Goal: Information Seeking & Learning: Learn about a topic

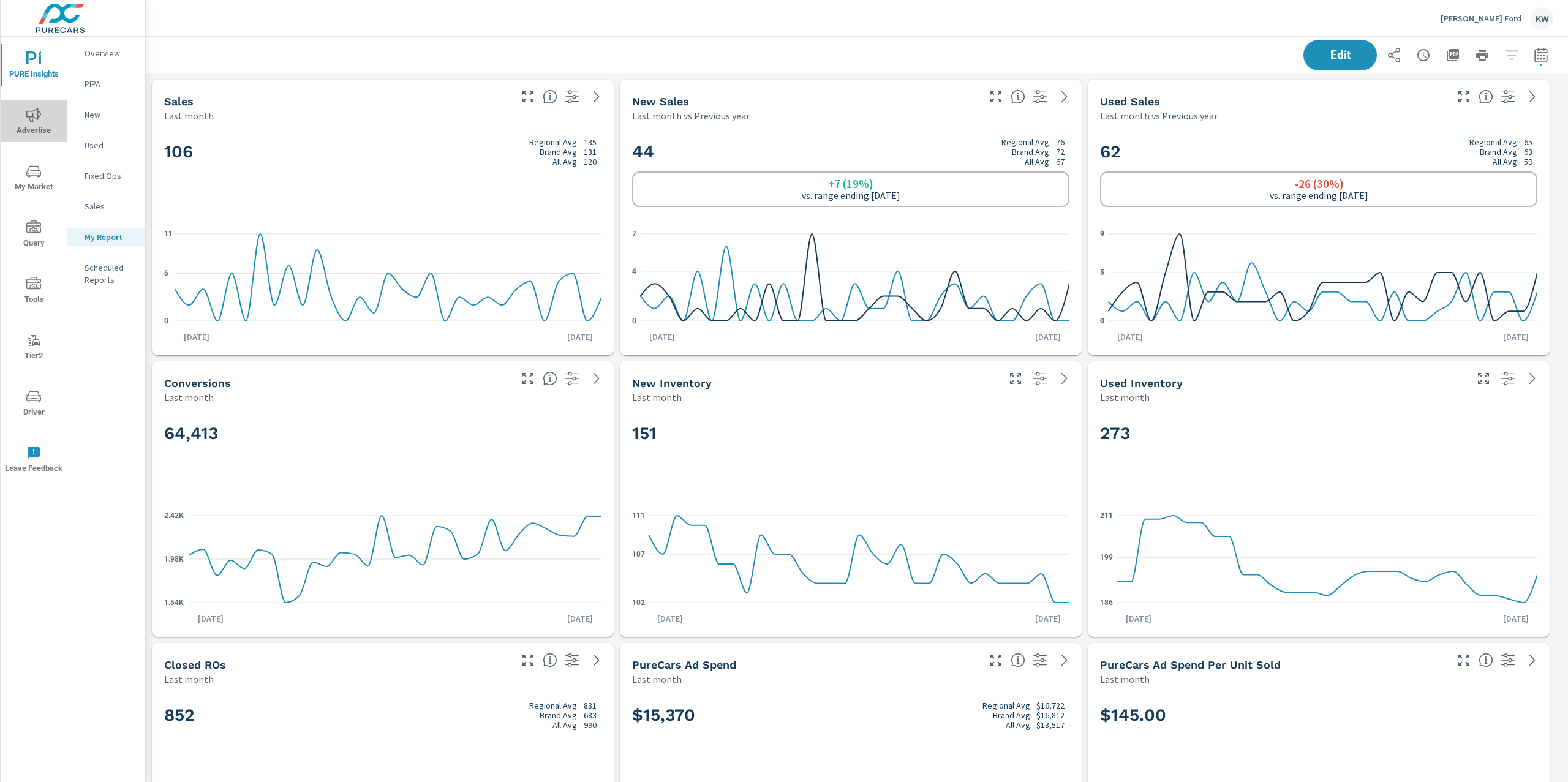
click at [28, 117] on icon "nav menu" at bounding box center [33, 115] width 15 height 14
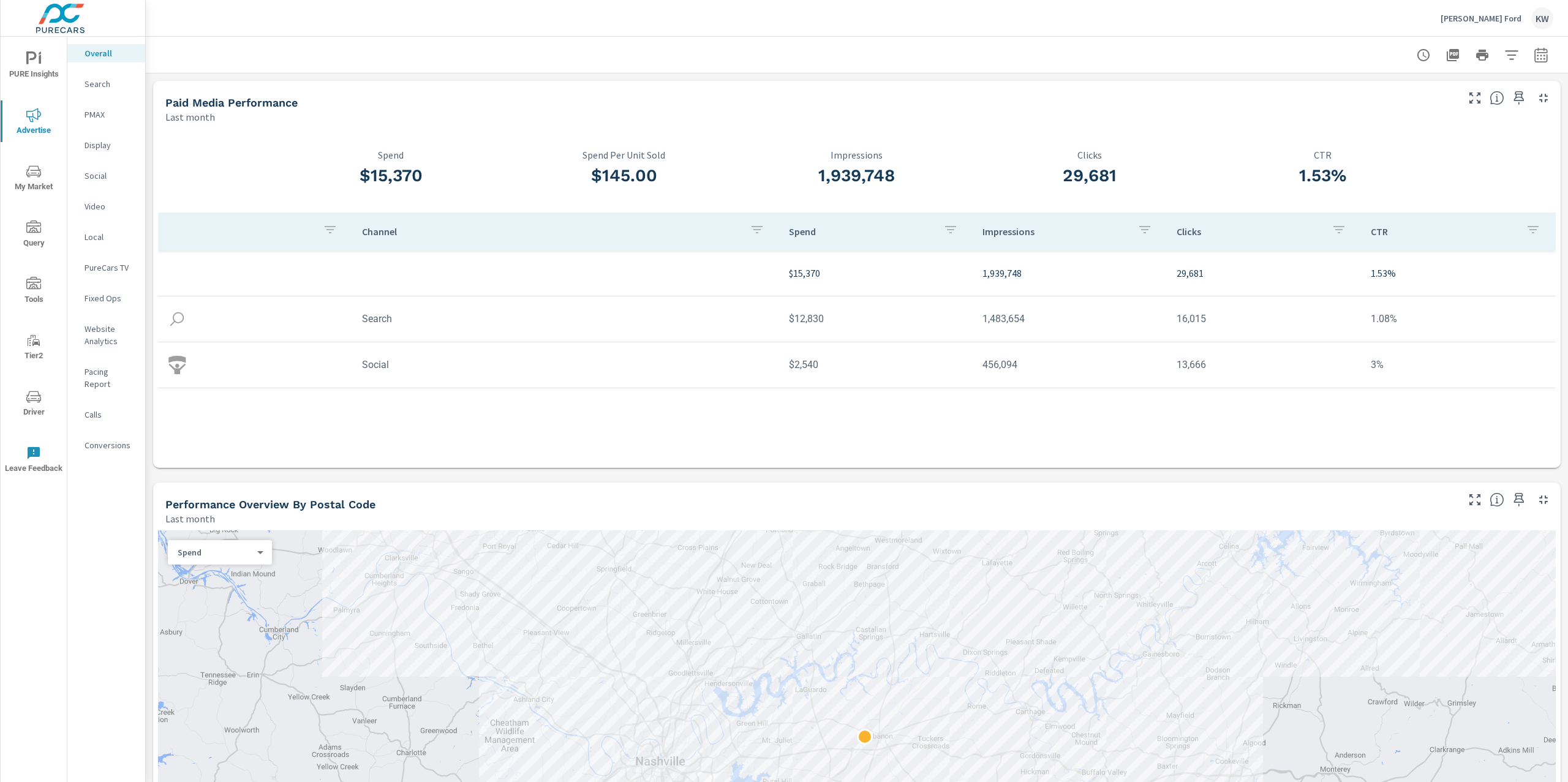
click at [110, 88] on p "Search" at bounding box center [110, 84] width 50 height 12
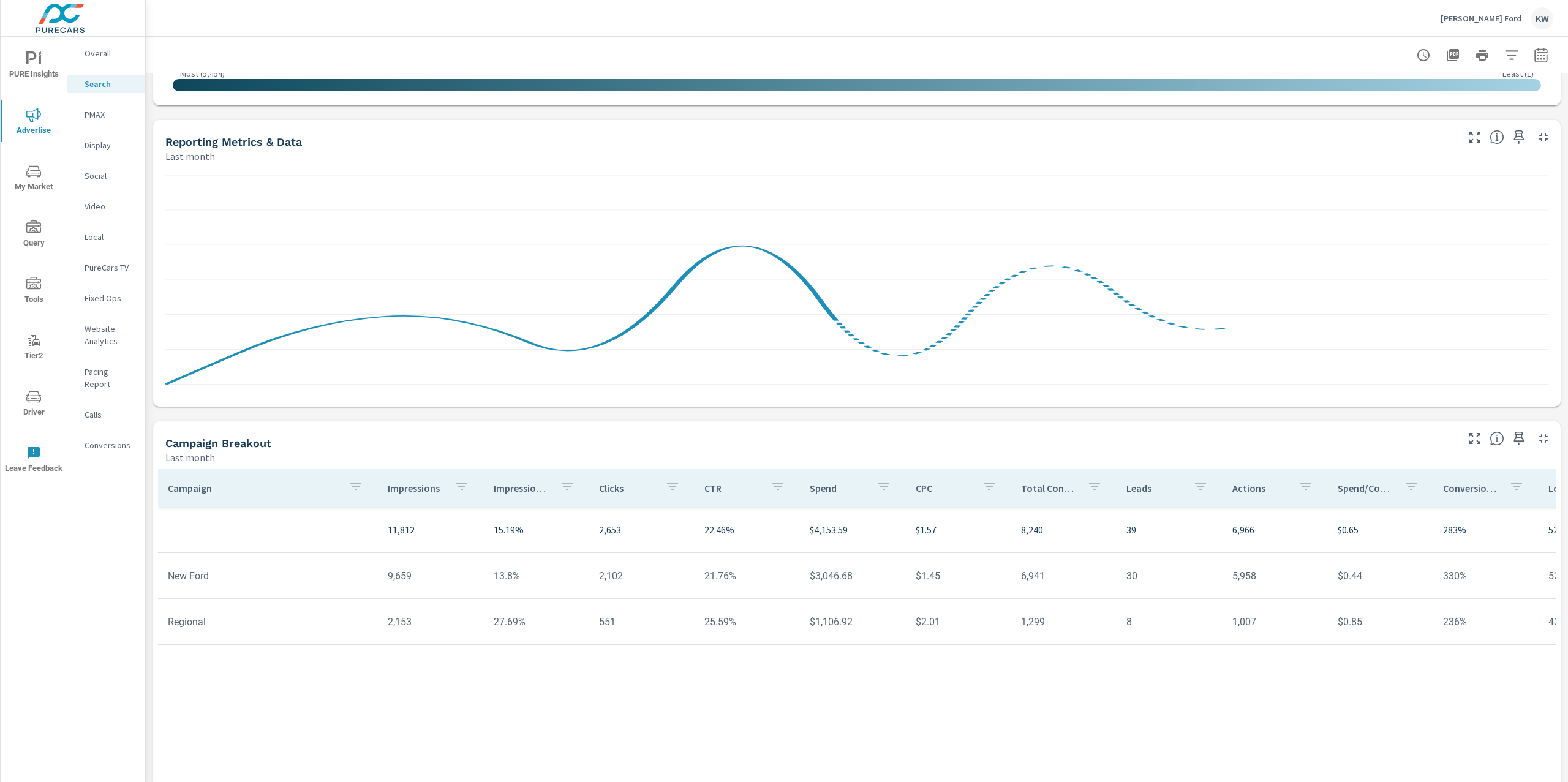
scroll to position [596, 0]
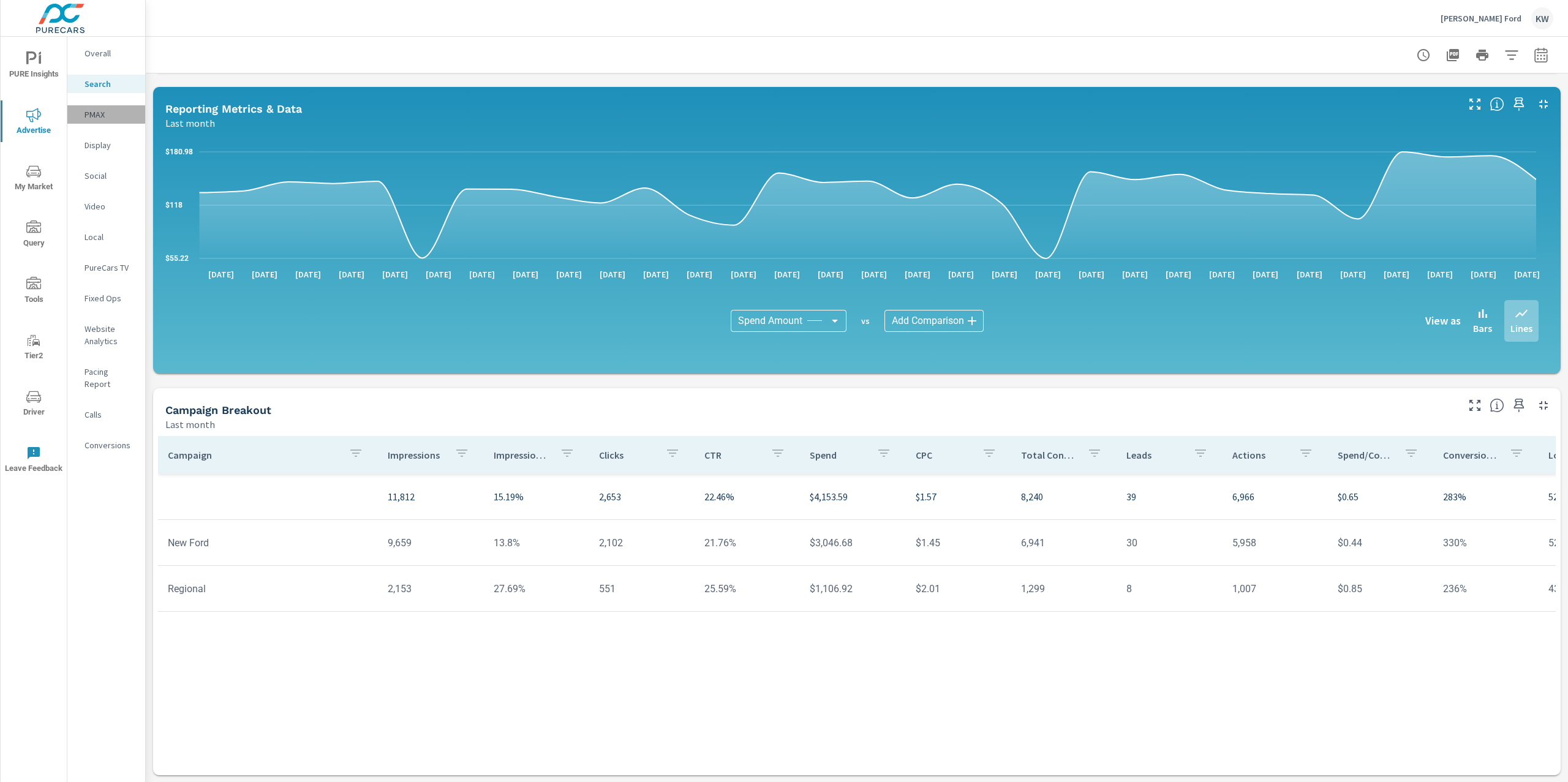
click at [101, 111] on p "PMAX" at bounding box center [110, 115] width 50 height 12
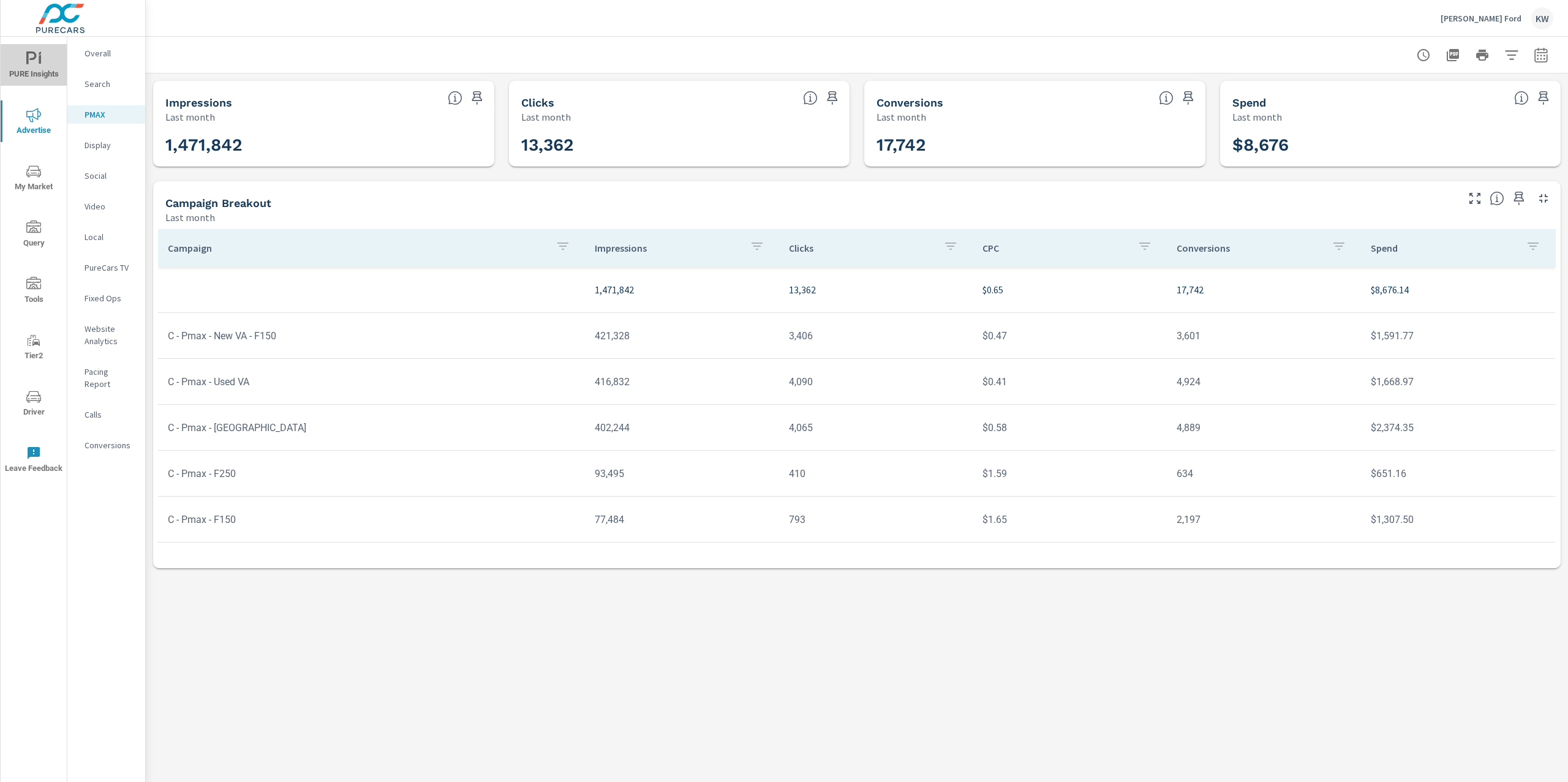
click at [32, 67] on span "PURE Insights" at bounding box center [34, 66] width 59 height 30
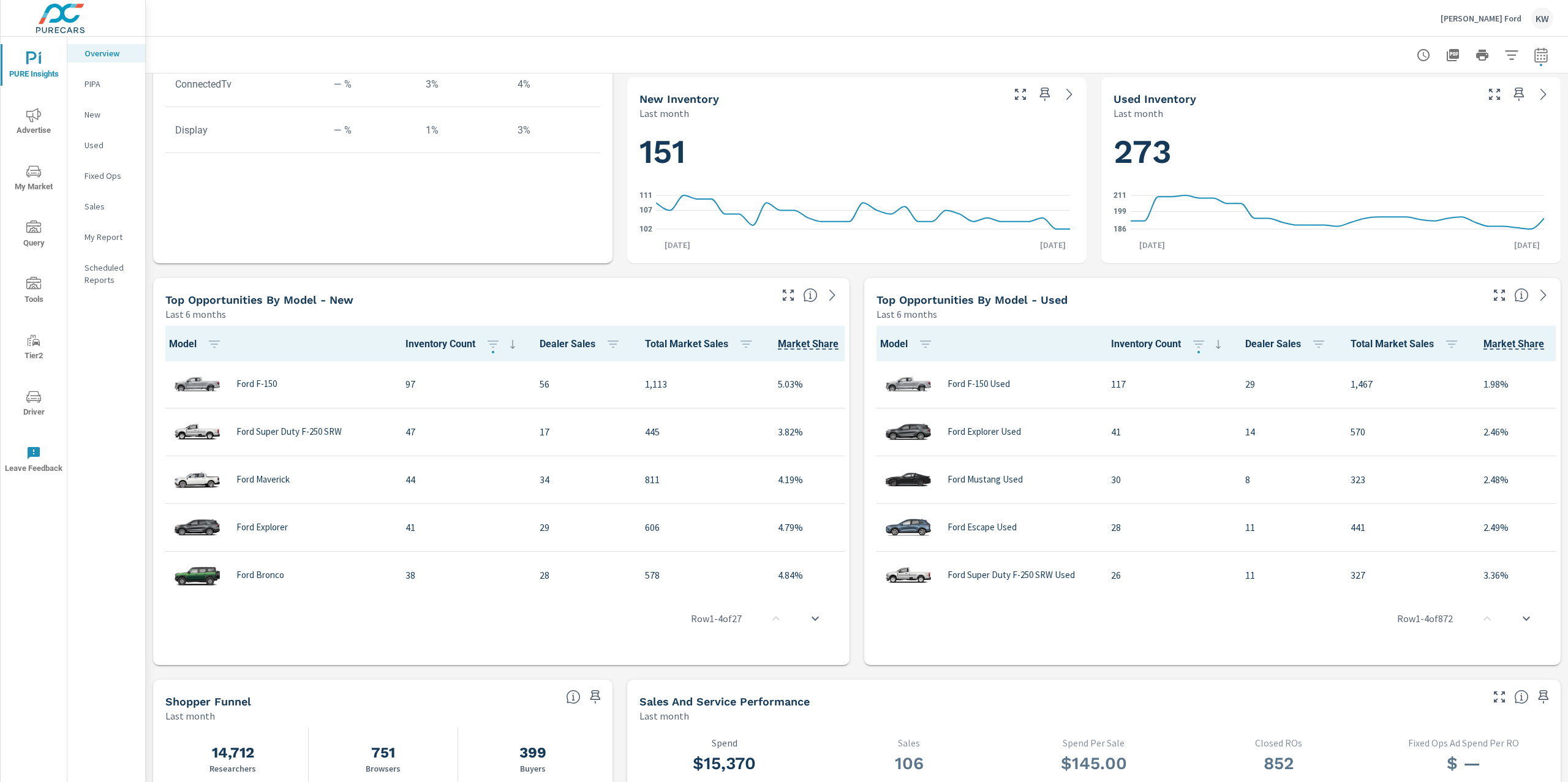
scroll to position [619, 0]
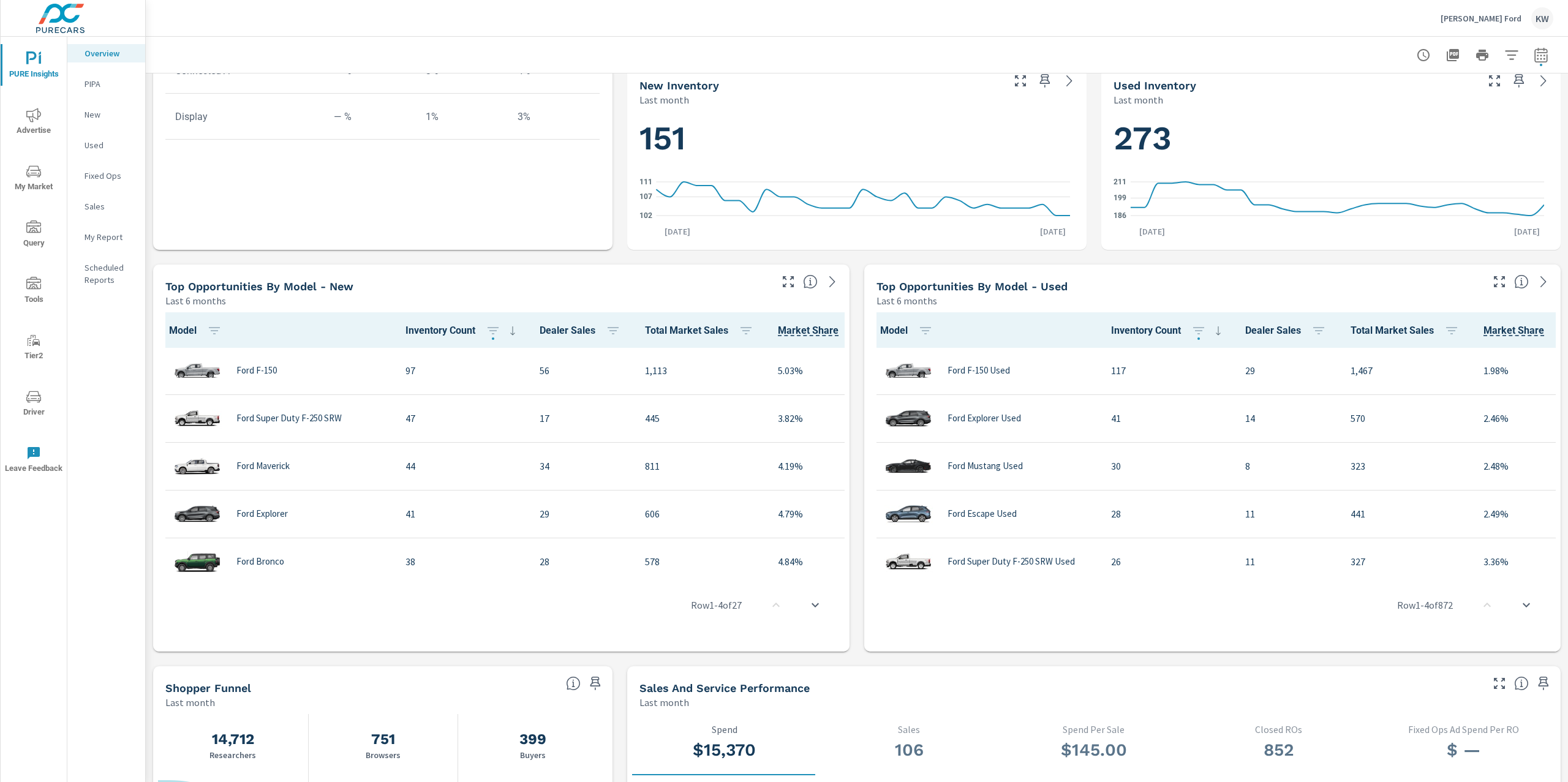
click at [127, 238] on p "My Report" at bounding box center [110, 237] width 50 height 12
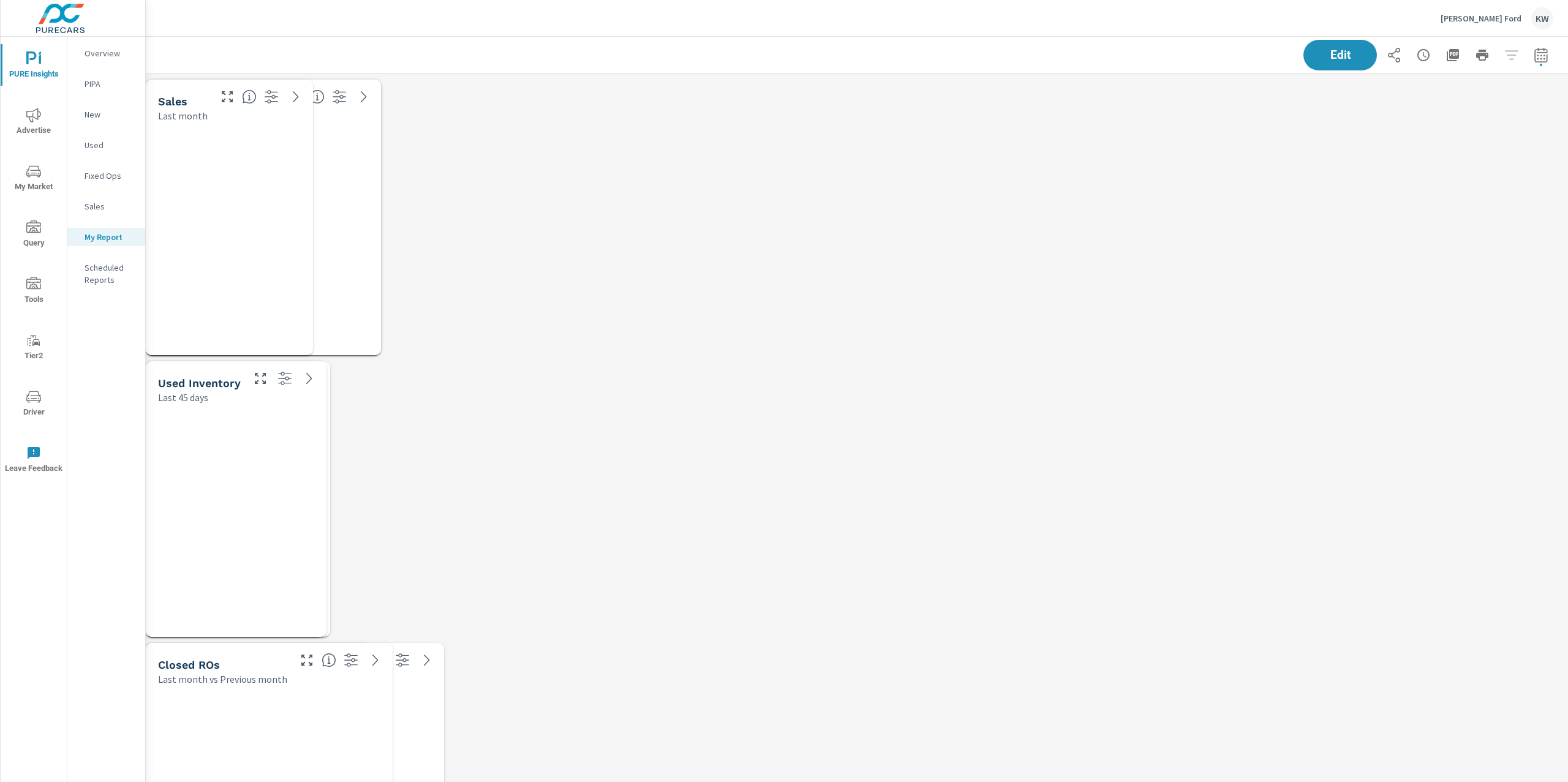
scroll to position [7212, 1436]
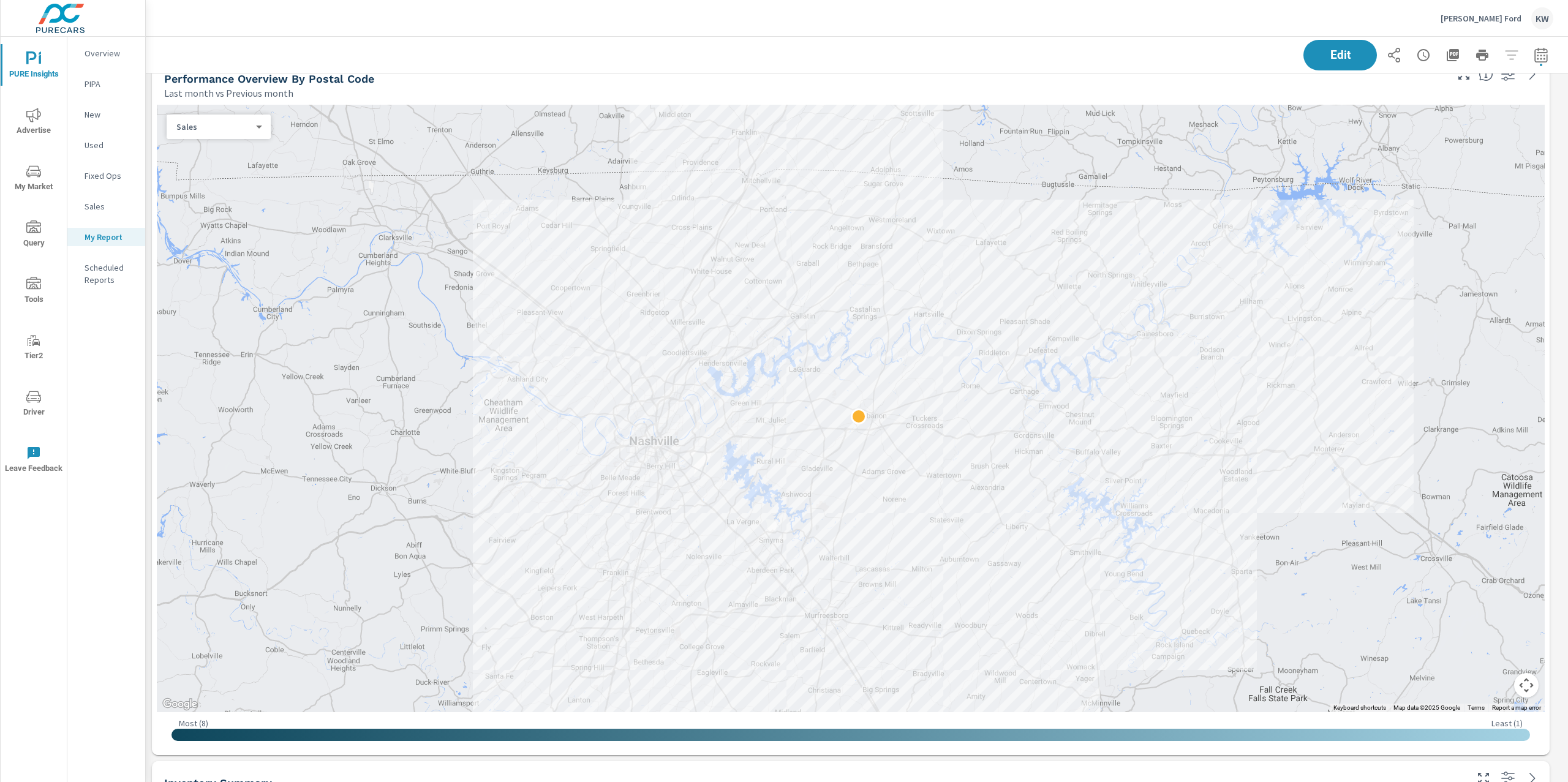
scroll to position [865, 0]
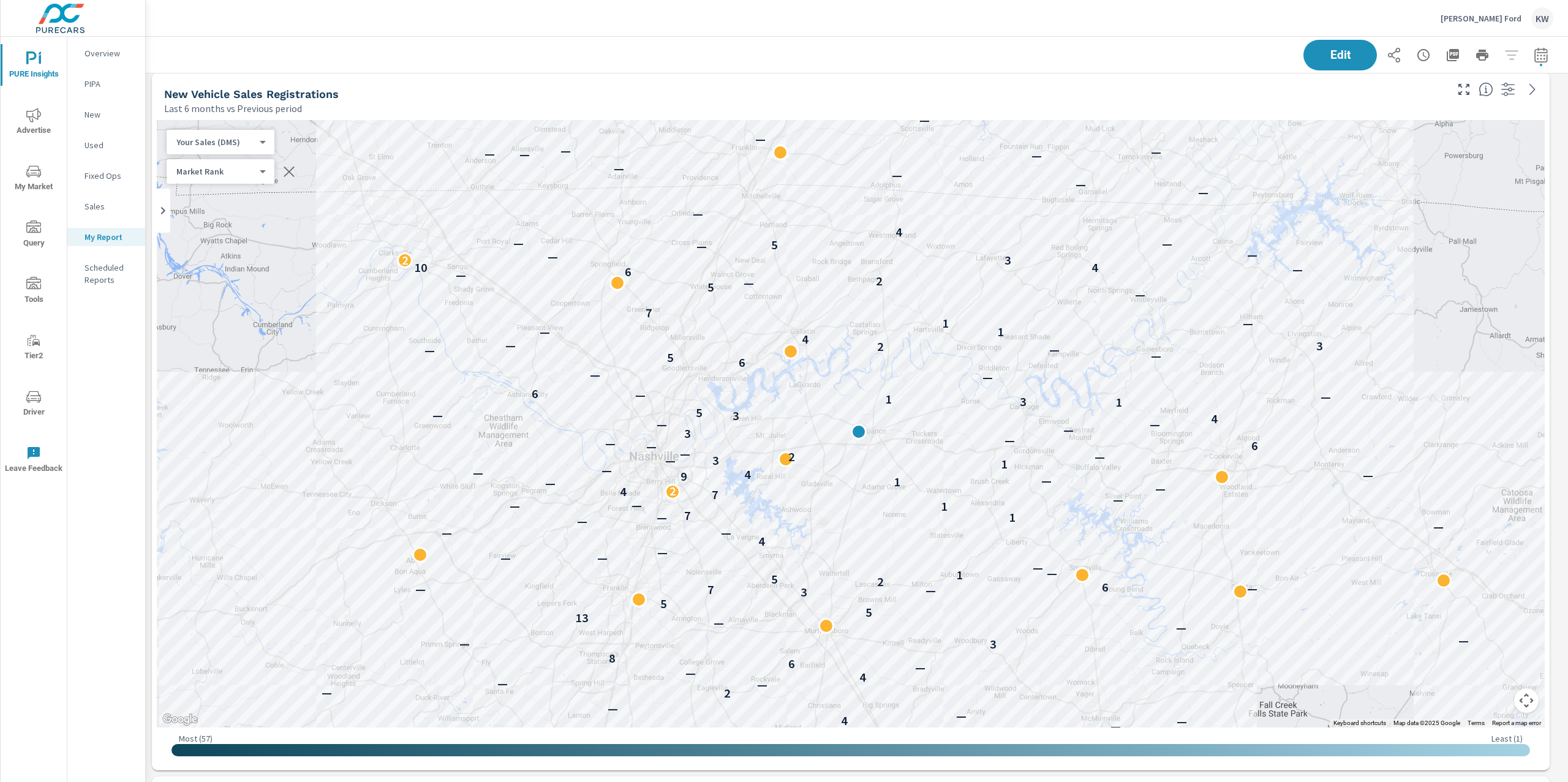
scroll to position [2256, 0]
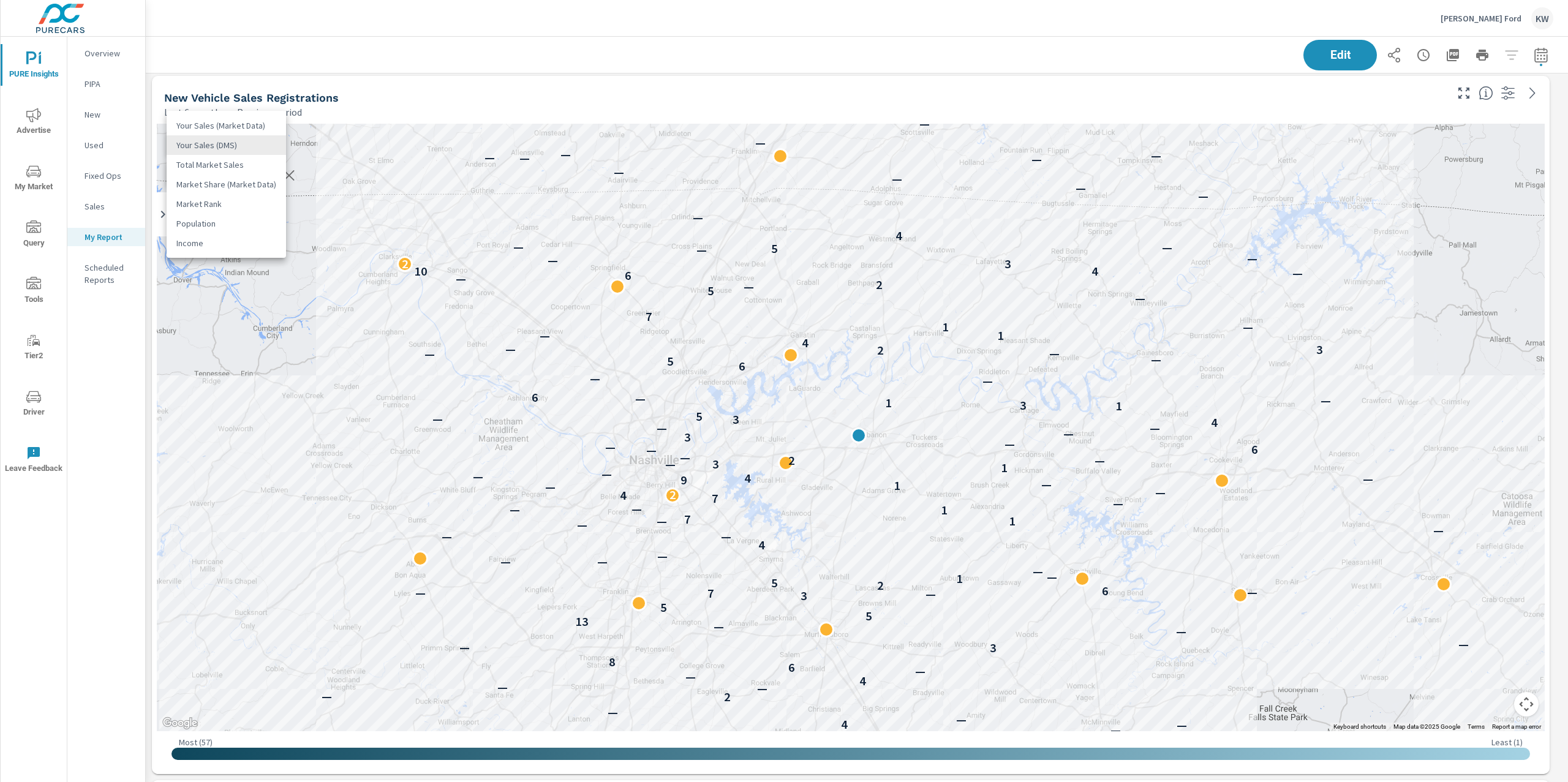
click at [253, 146] on body "PURE Insights Advertise My Market Query Tools Tier2 Driver Leave Feedback Overv…" at bounding box center [784, 391] width 1568 height 782
click at [188, 164] on li "Total Market Sales" at bounding box center [225, 164] width 119 height 20
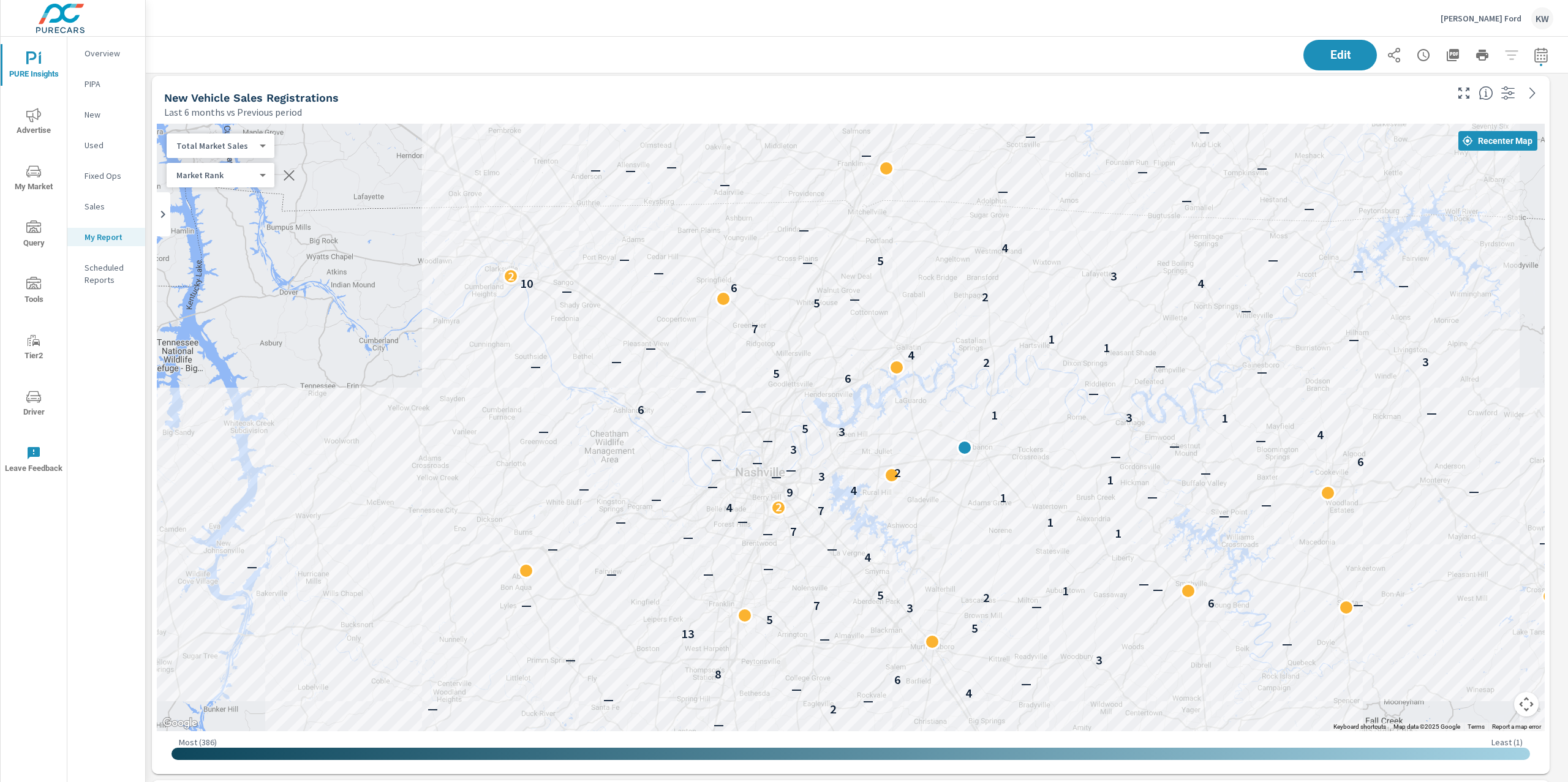
drag, startPoint x: 1431, startPoint y: 463, endPoint x: 1415, endPoint y: 489, distance: 30.5
click at [1415, 489] on div "— — — — 7 — — — 6 — — — 6 — 8 — — 4 — — 2 — — — 4 — — — 6 8 3 — — — — 13 5 5 3 …" at bounding box center [1544, 770] width 1176 height 661
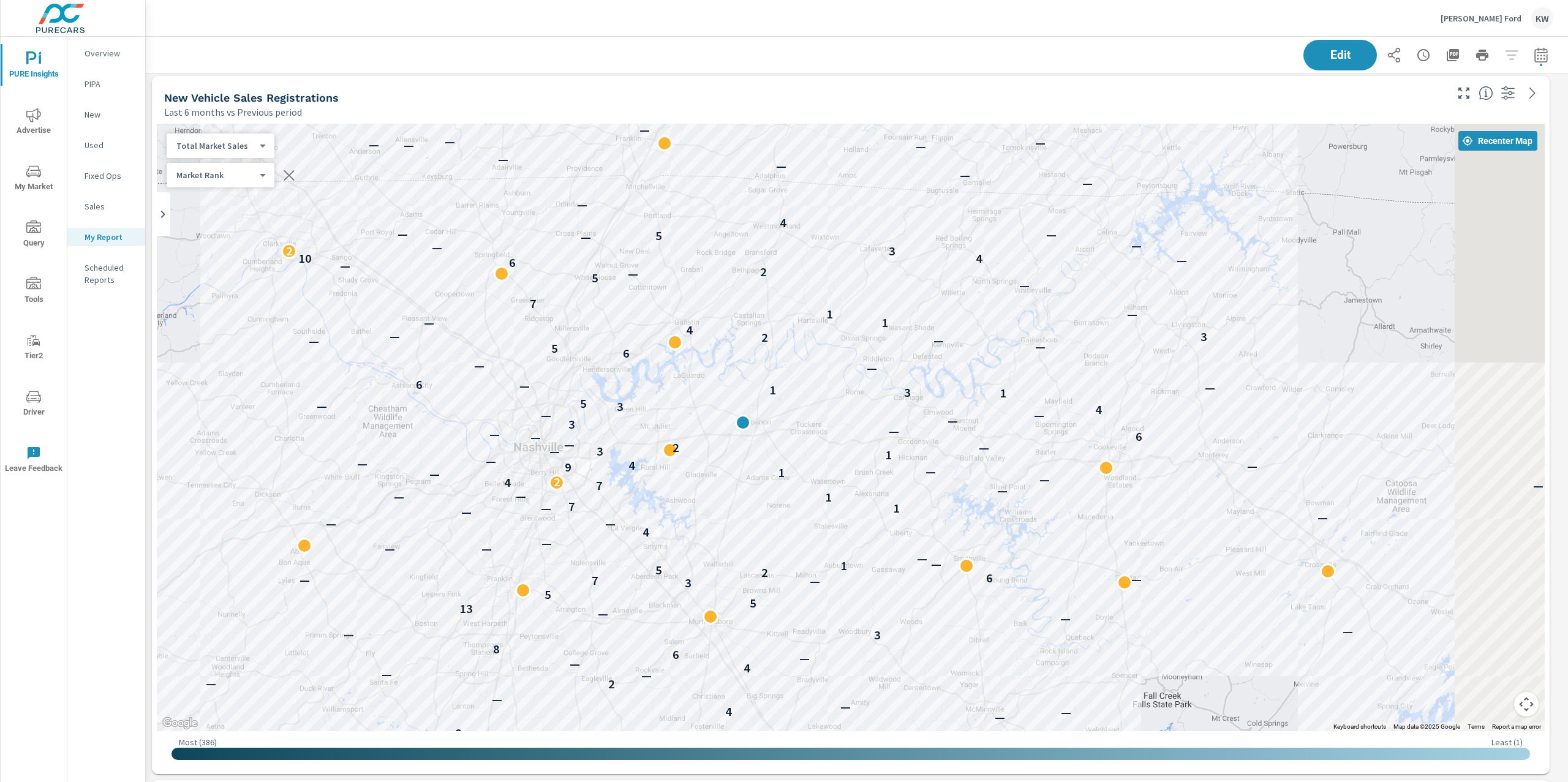
drag, startPoint x: 1291, startPoint y: 450, endPoint x: 1039, endPoint y: 424, distance: 253.3
click at [1039, 424] on div "— — — 7 — — — 6 — — — 6 — 8 — — 4 — — 2 — — — 4 — — — 6 8 3 — — — — 13 5 5 3 — …" at bounding box center [1216, 732] width 1176 height 661
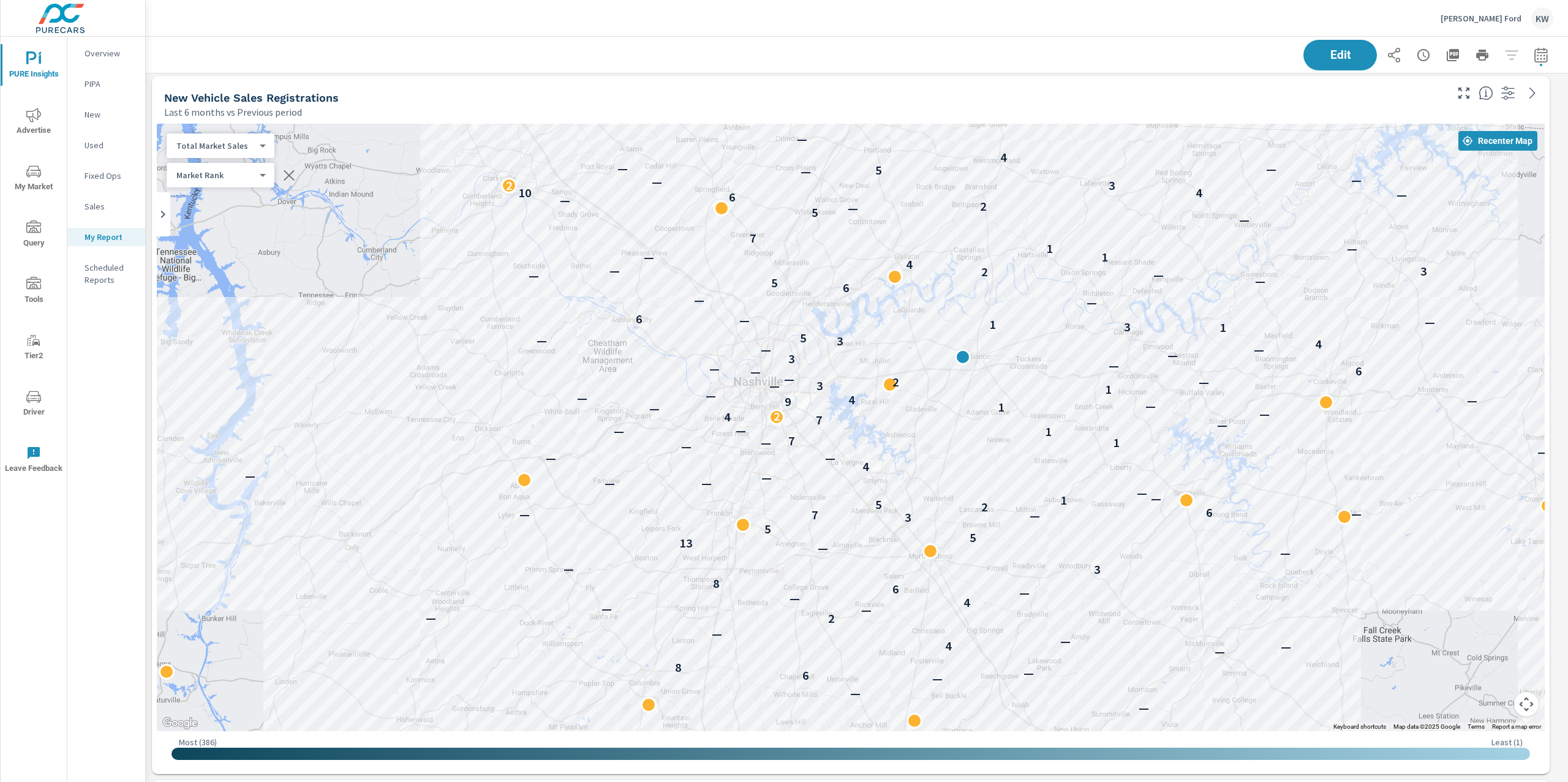
drag, startPoint x: 1189, startPoint y: 485, endPoint x: 1441, endPoint y: 417, distance: 261.0
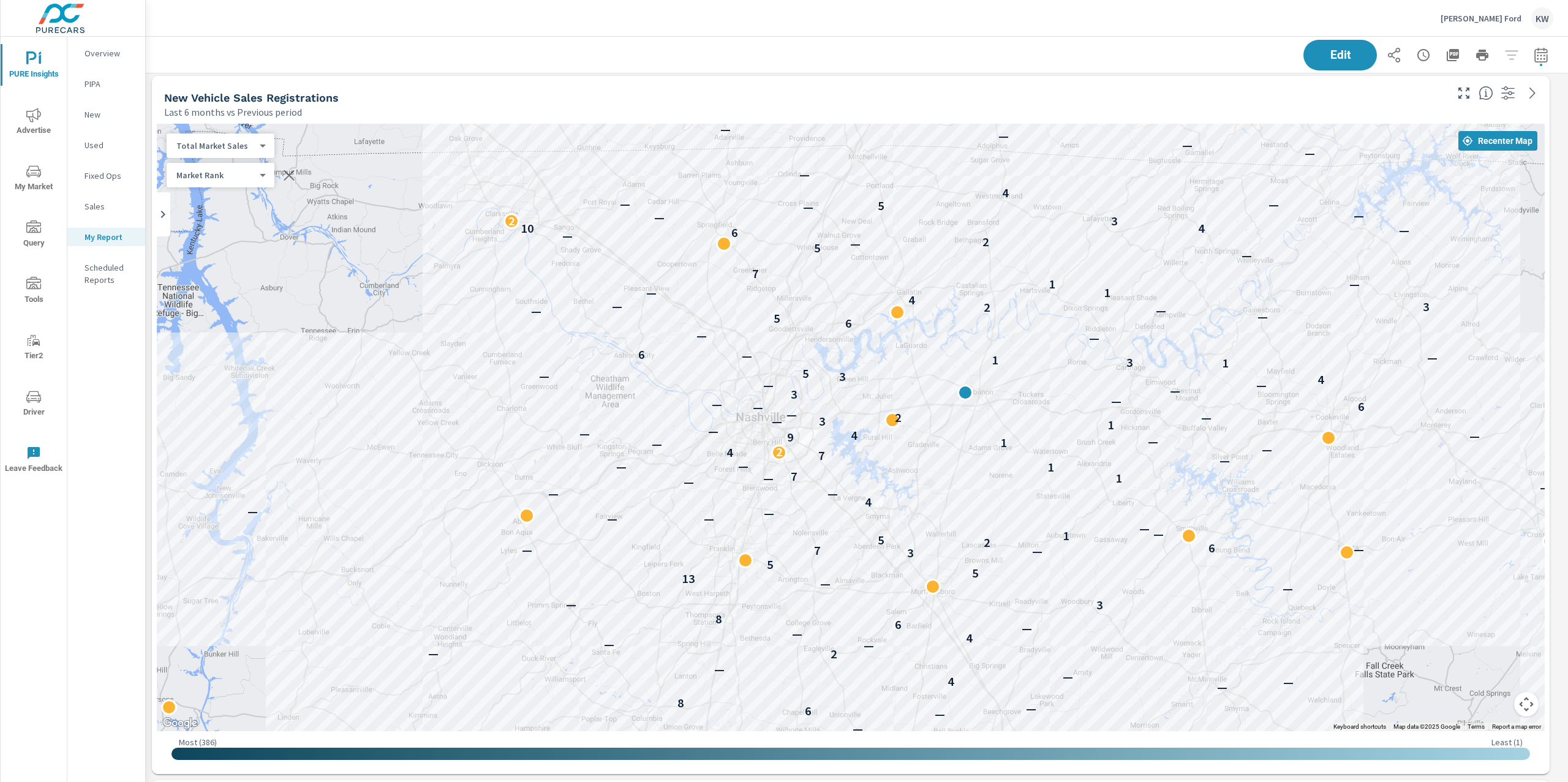
drag, startPoint x: 1030, startPoint y: 491, endPoint x: 1033, endPoint y: 528, distance: 37.1
click at [1033, 528] on div "— — — — 7 — — — 6 — — — 6 — 8 — — 4 — — 2 — — — 4 — — — 6 8 3 — — — — 13 5 5 3 …" at bounding box center [1440, 793] width 1176 height 661
click at [227, 152] on div "Total Market Sales 2 ​" at bounding box center [220, 145] width 108 height 24
click at [245, 144] on body "PURE Insights Advertise My Market Query Tools Tier2 Driver Leave Feedback Overv…" at bounding box center [784, 391] width 1568 height 782
click at [212, 125] on li "Your Sales (DMS)" at bounding box center [225, 125] width 119 height 20
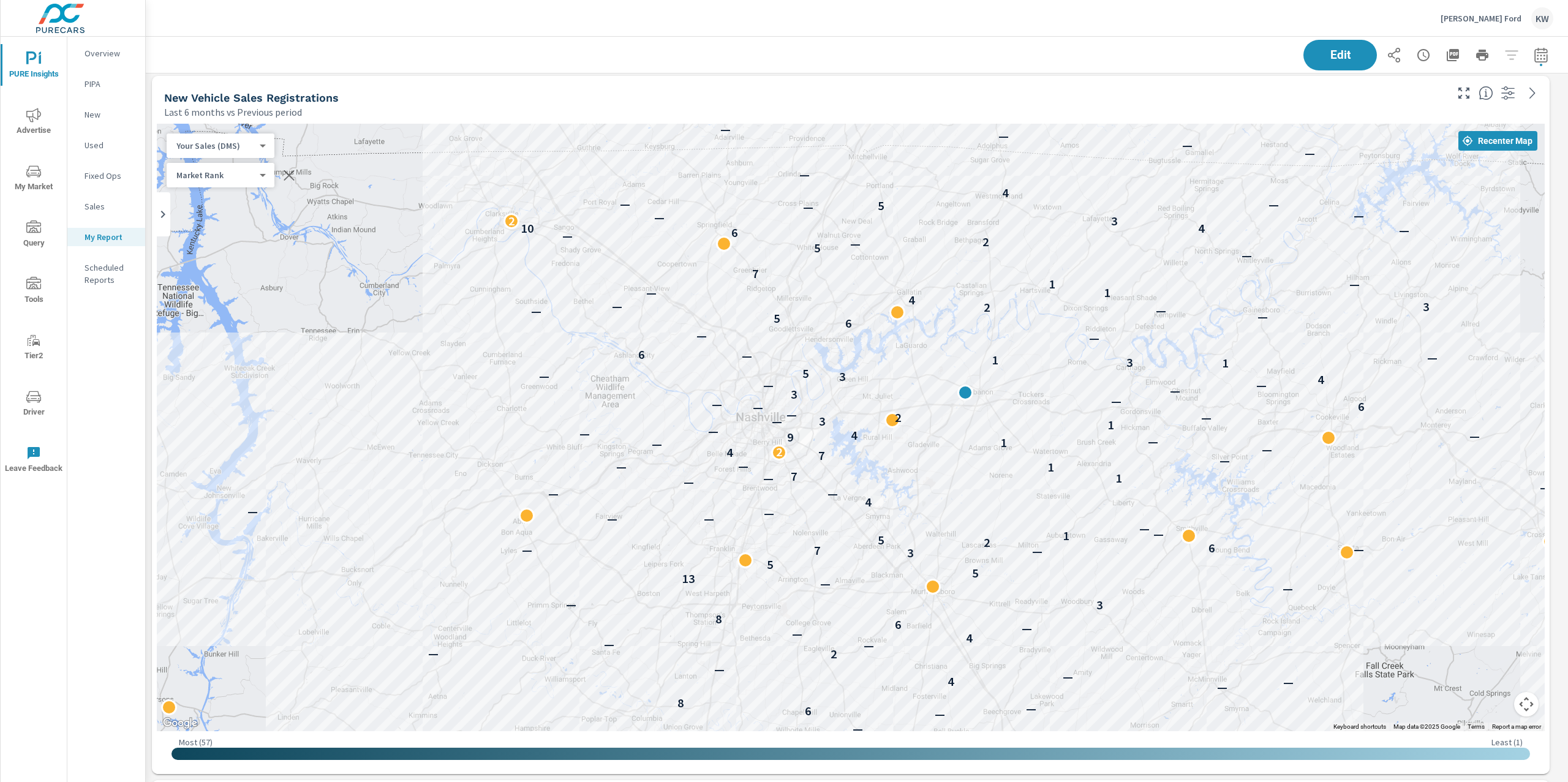
click at [224, 148] on body "PURE Insights Advertise My Market Query Tools Tier2 Driver Leave Feedback Overv…" at bounding box center [784, 391] width 1568 height 782
click at [224, 163] on li "Total Market Sales" at bounding box center [225, 164] width 119 height 20
click at [248, 153] on div "Total Market Sales 2 ​" at bounding box center [220, 145] width 108 height 24
click at [247, 149] on body "PURE Insights Advertise My Market Query Tools Tier2 Driver Leave Feedback Overv…" at bounding box center [784, 391] width 1568 height 782
click at [204, 129] on li "Your Sales (DMS)" at bounding box center [225, 125] width 119 height 20
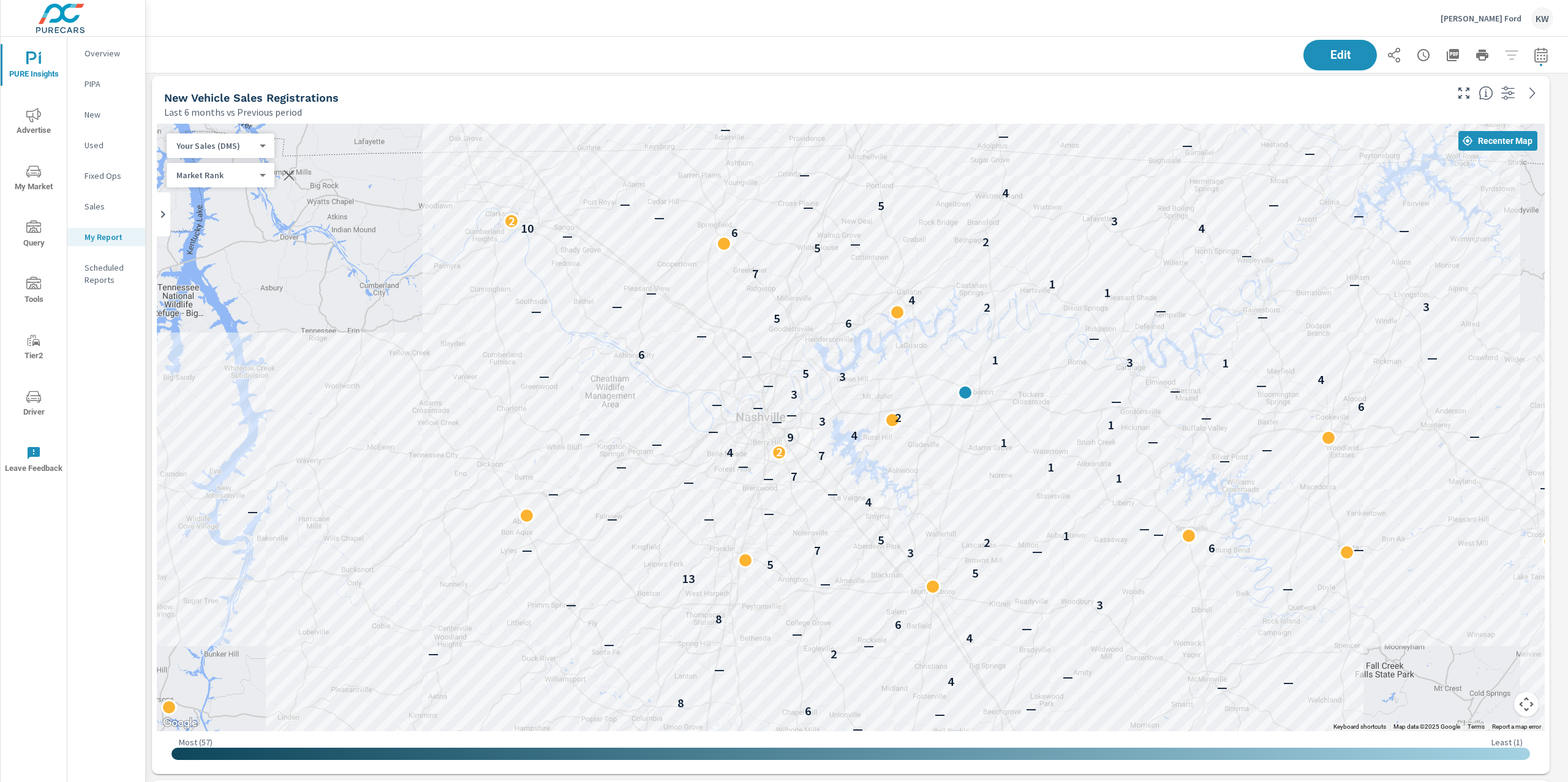
click at [259, 145] on body "PURE Insights Advertise My Market Query Tools Tier2 Driver Leave Feedback Overv…" at bounding box center [784, 391] width 1568 height 782
click at [218, 164] on li "Total Market Sales" at bounding box center [225, 164] width 119 height 20
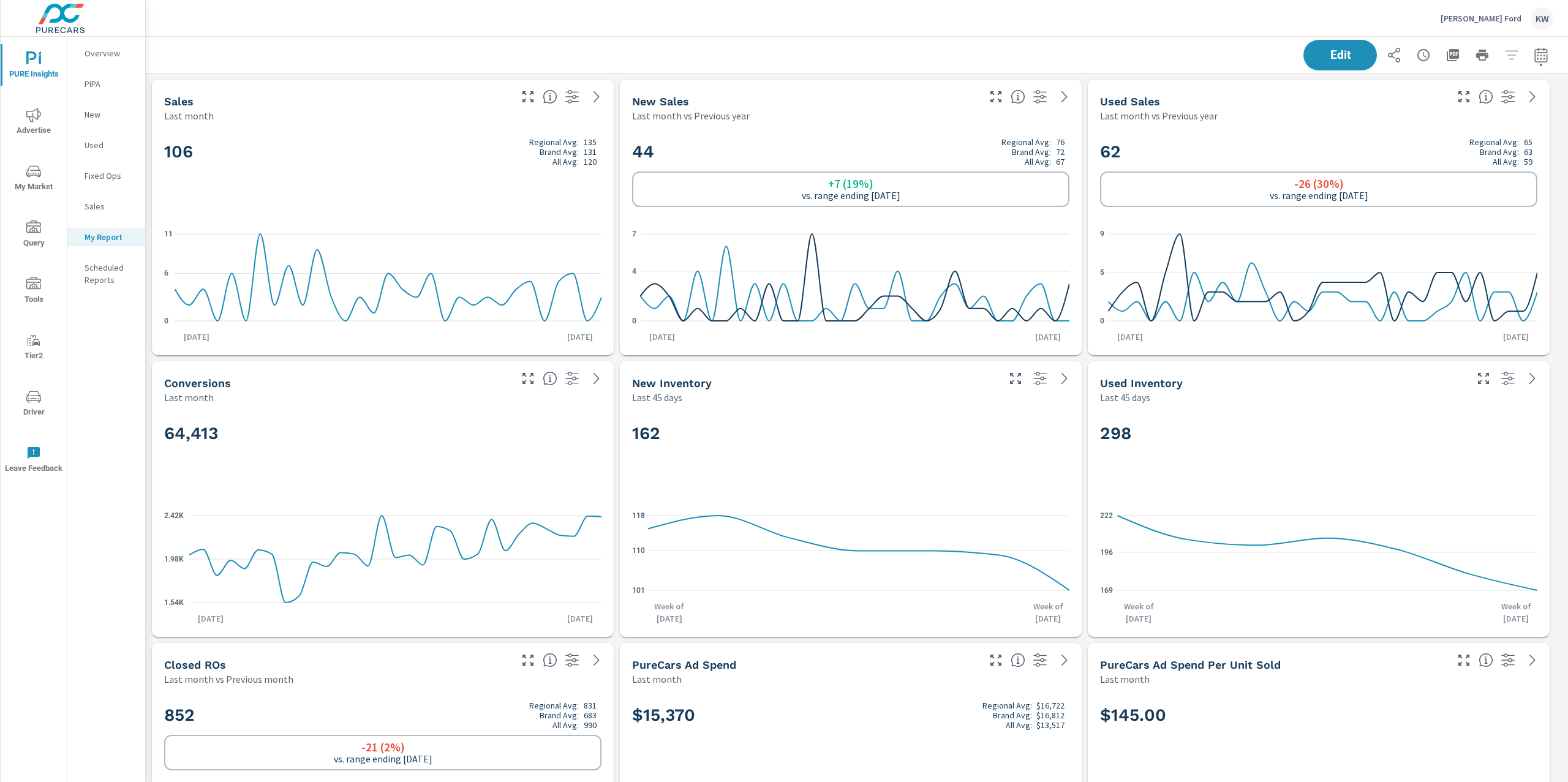
scroll to position [7212, 1436]
click at [1446, 57] on icon "button" at bounding box center [1452, 55] width 12 height 12
click at [1108, 24] on div "[PERSON_NAME] [PERSON_NAME]" at bounding box center [856, 18] width 1392 height 37
click at [1156, 21] on div "[PERSON_NAME] [PERSON_NAME]" at bounding box center [856, 18] width 1392 height 37
